Goal: Task Accomplishment & Management: Use online tool/utility

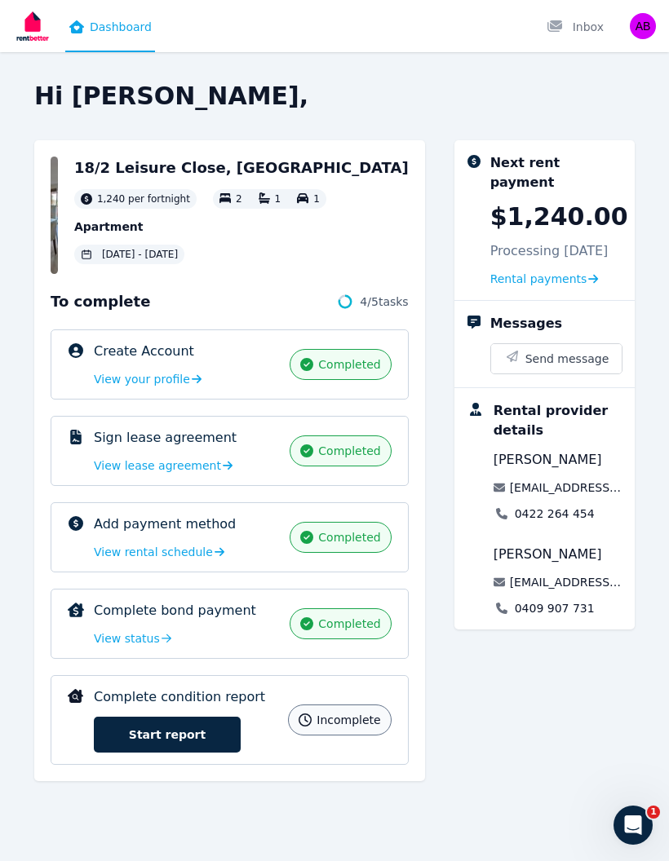
click at [203, 731] on link "Start report" at bounding box center [167, 735] width 147 height 36
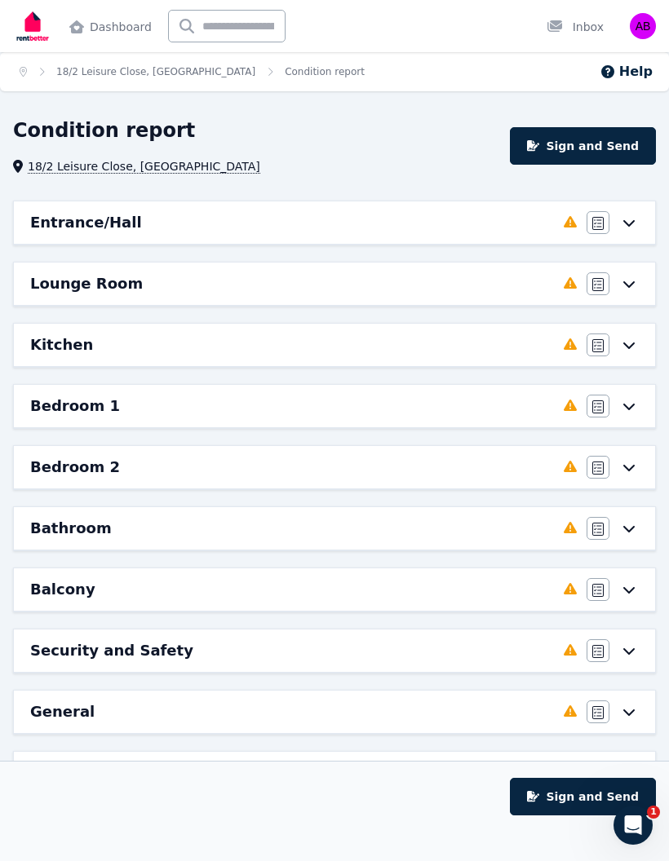
click at [617, 223] on div "Agree/Disagree" at bounding box center [612, 222] width 52 height 23
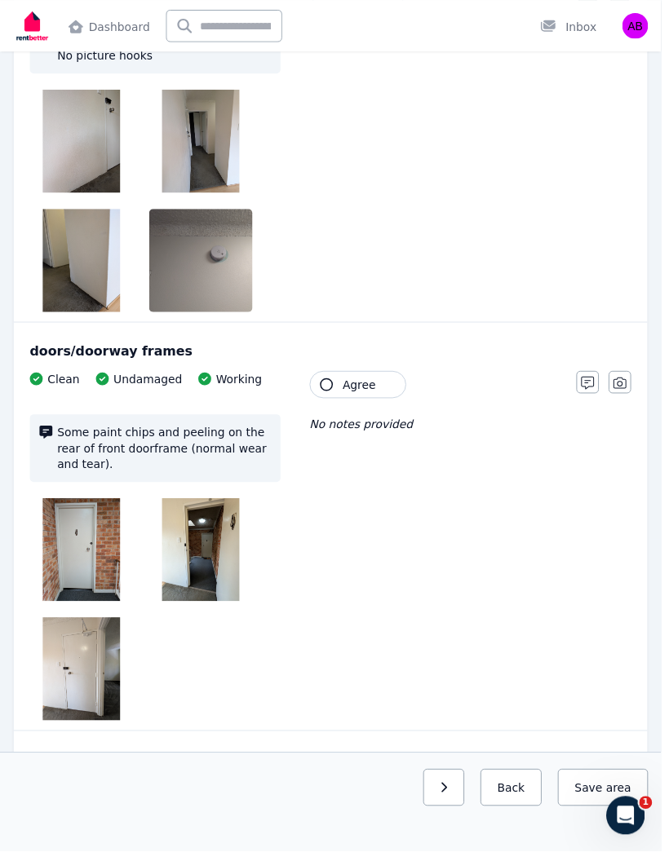
scroll to position [382, 0]
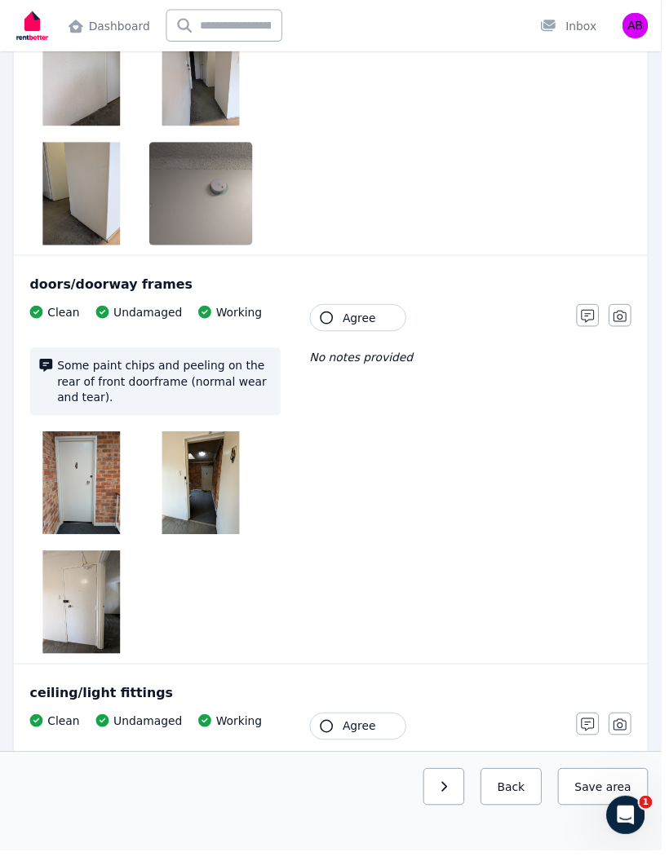
click at [79, 485] on img at bounding box center [82, 489] width 78 height 104
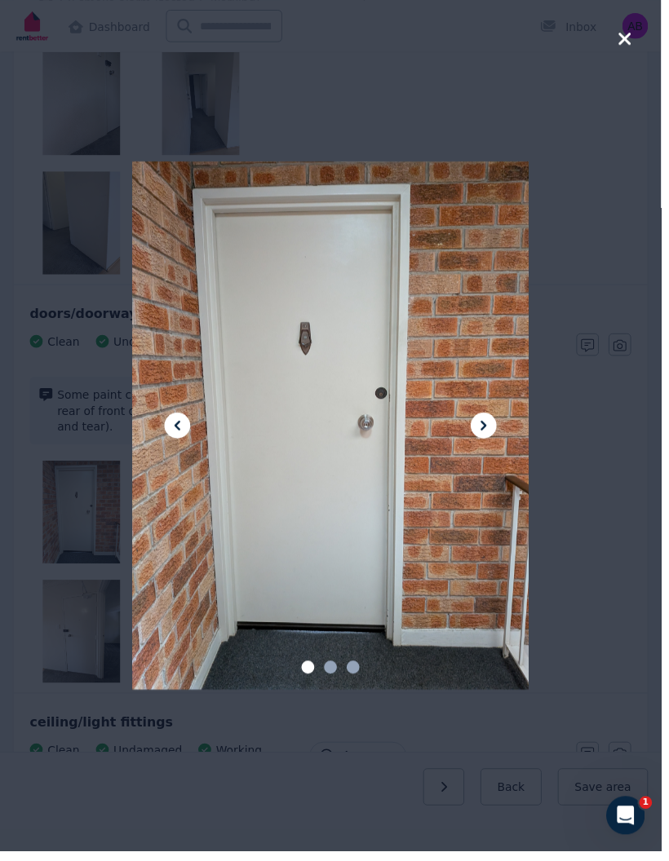
click at [492, 435] on icon at bounding box center [489, 431] width 6 height 10
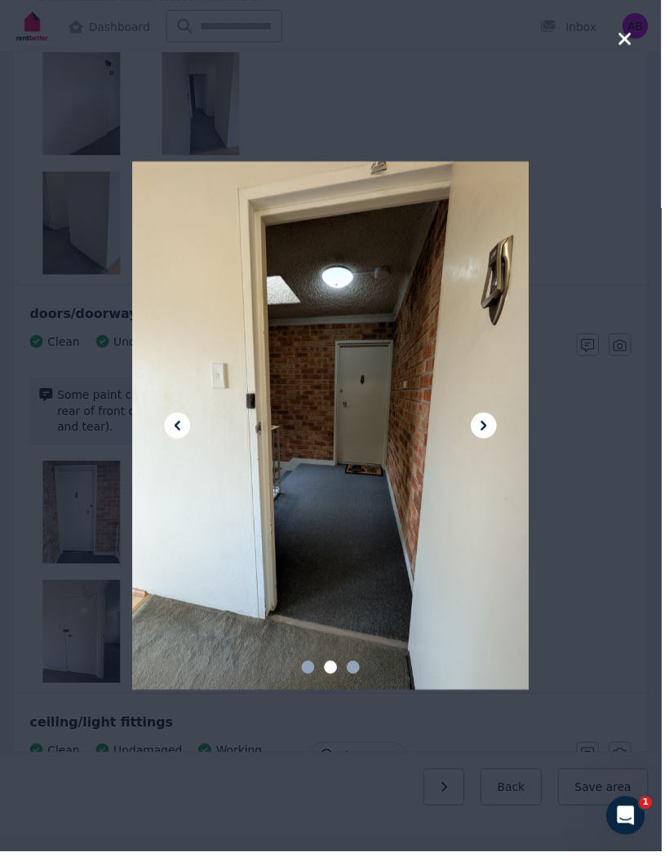
scroll to position [353, 0]
click at [489, 440] on icon at bounding box center [489, 431] width 20 height 20
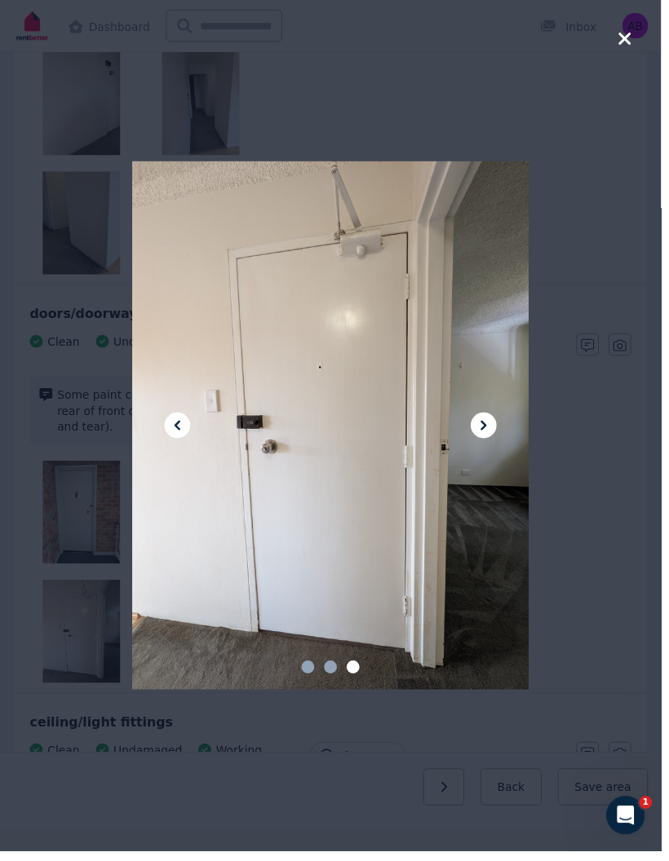
click at [484, 444] on button at bounding box center [489, 430] width 26 height 26
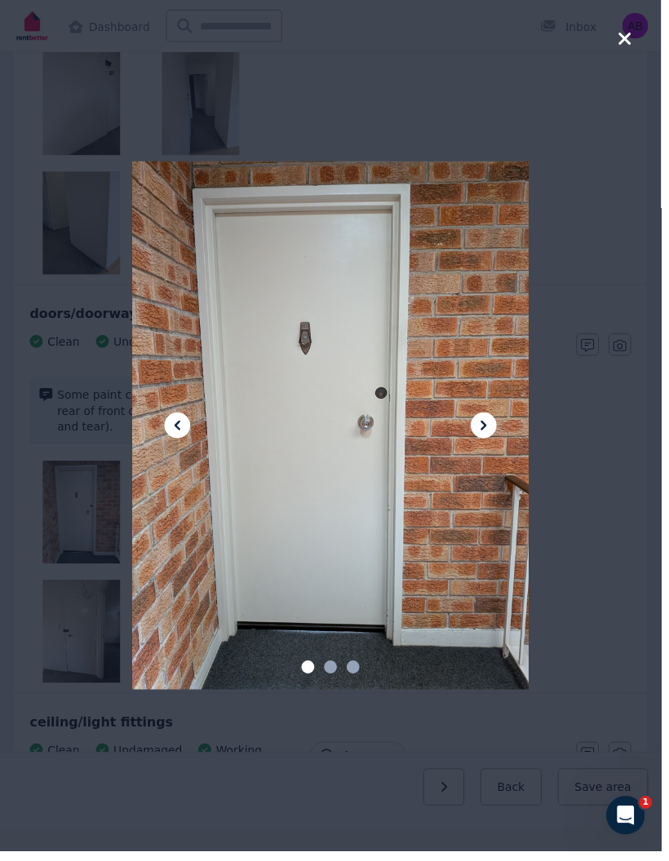
click at [626, 34] on div at bounding box center [334, 430] width 669 height 861
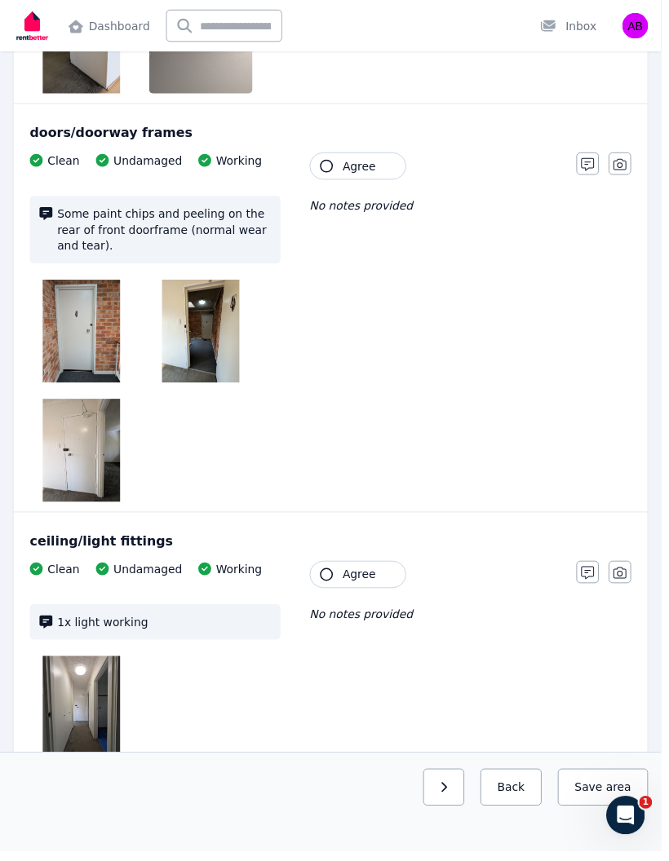
scroll to position [589, 0]
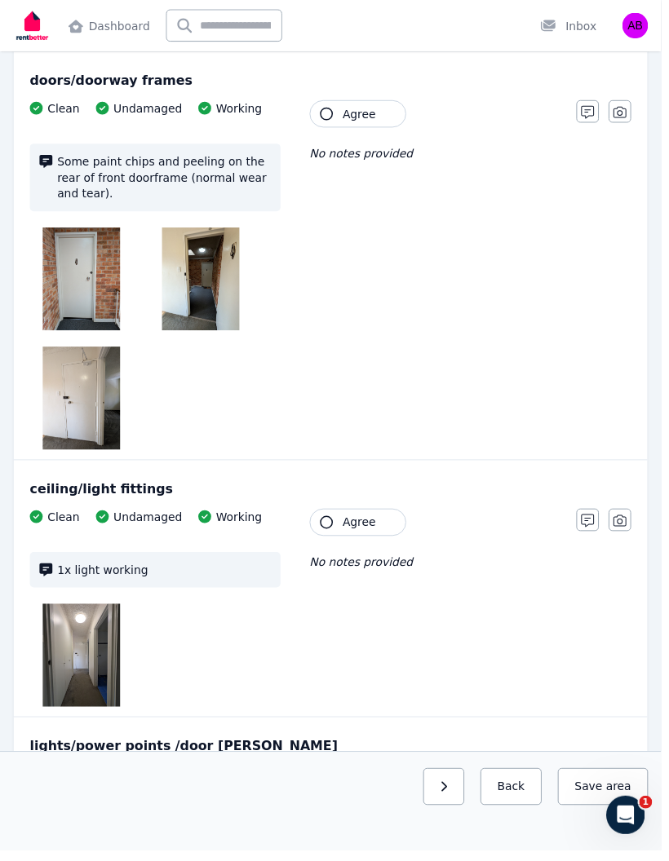
click at [86, 423] on img at bounding box center [82, 403] width 78 height 104
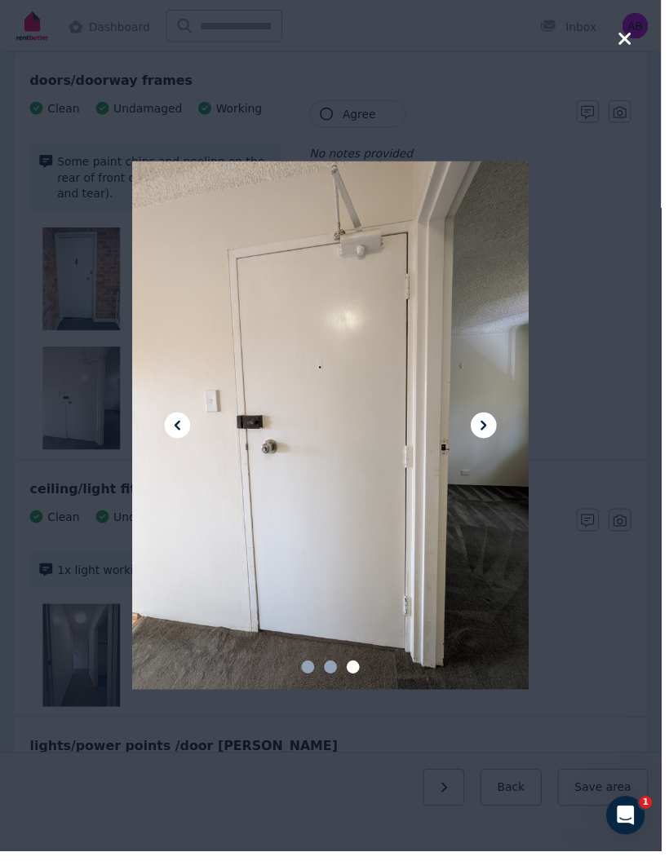
click at [633, 47] on icon "button" at bounding box center [632, 39] width 15 height 20
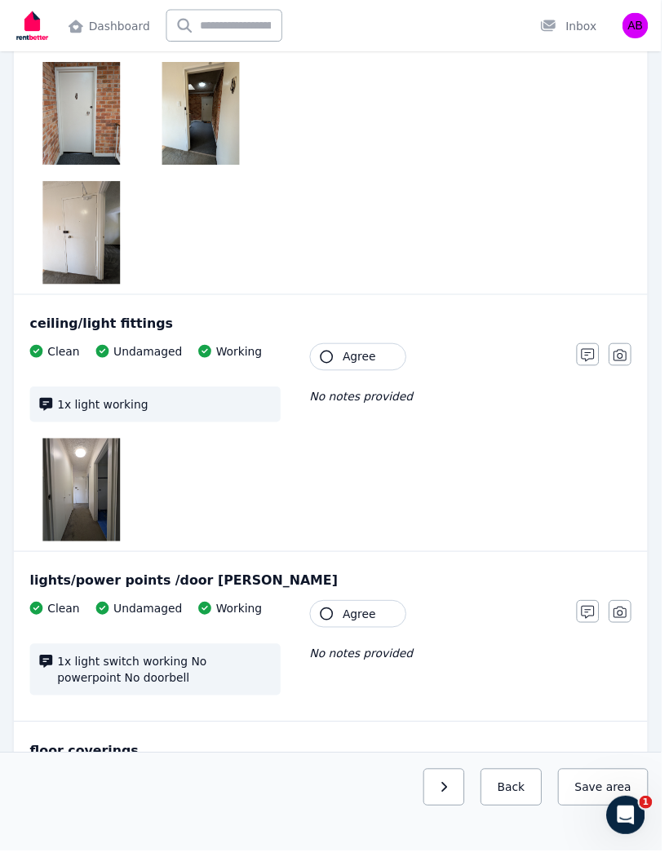
scroll to position [872, 0]
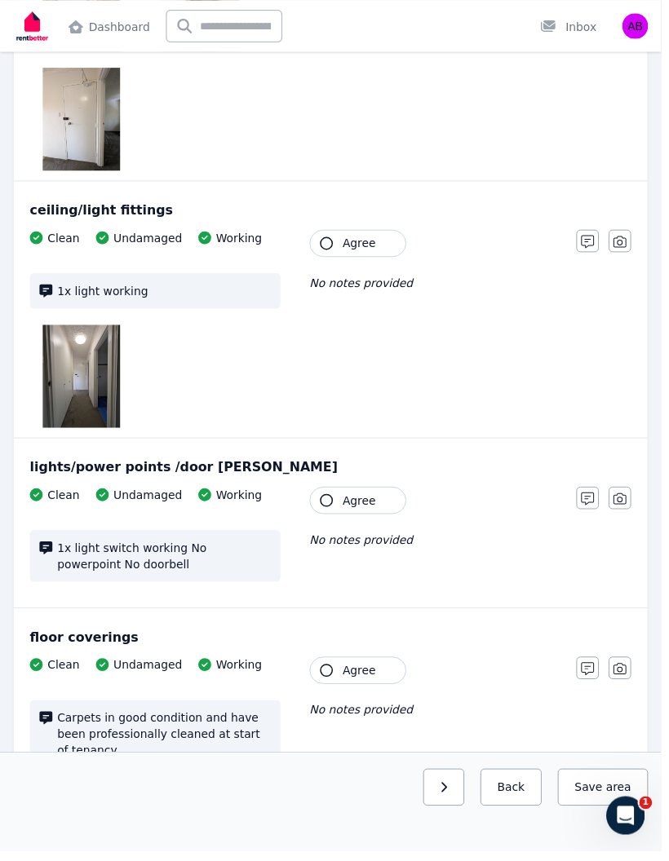
click at [70, 377] on img at bounding box center [82, 381] width 78 height 104
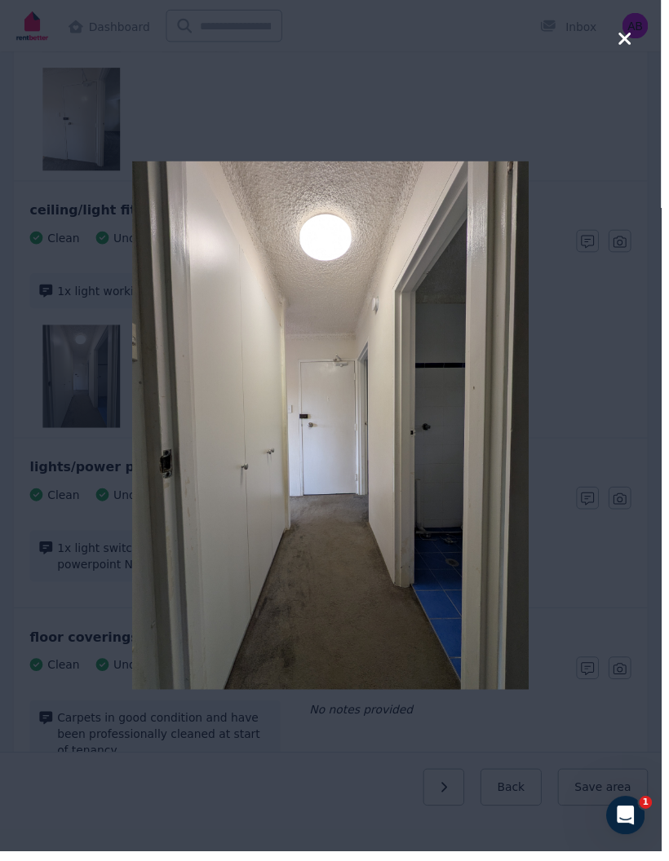
click at [629, 52] on div at bounding box center [334, 430] width 669 height 861
